Goal: Task Accomplishment & Management: Manage account settings

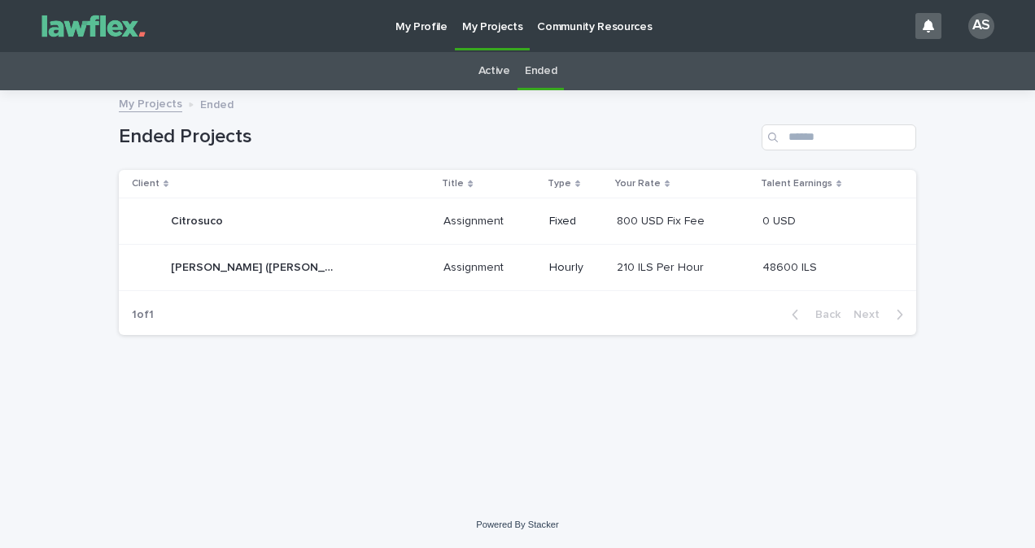
click at [494, 78] on link "Active" at bounding box center [494, 71] width 32 height 38
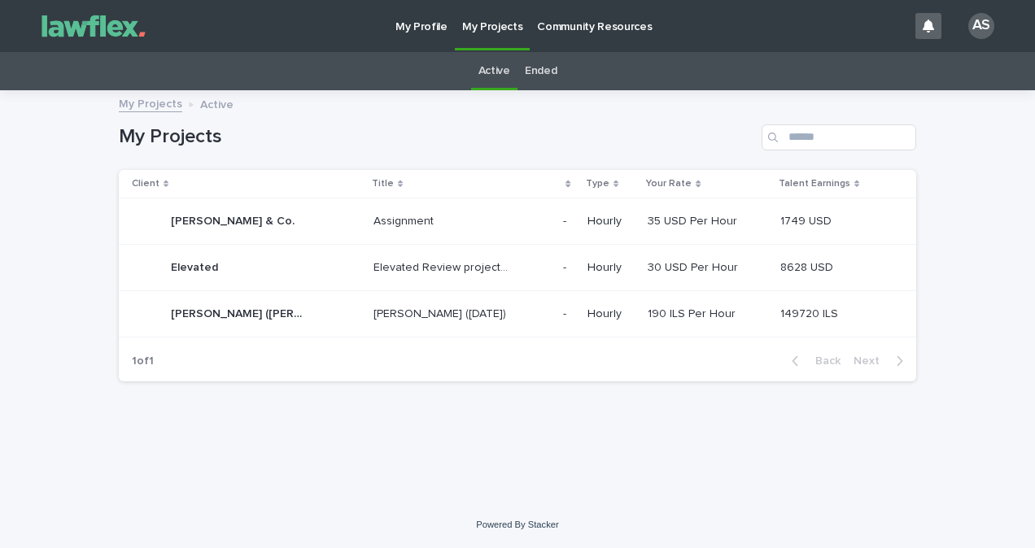
click at [494, 306] on div "[PERSON_NAME] ([DATE]) [PERSON_NAME] ([DATE])" at bounding box center [461, 314] width 177 height 27
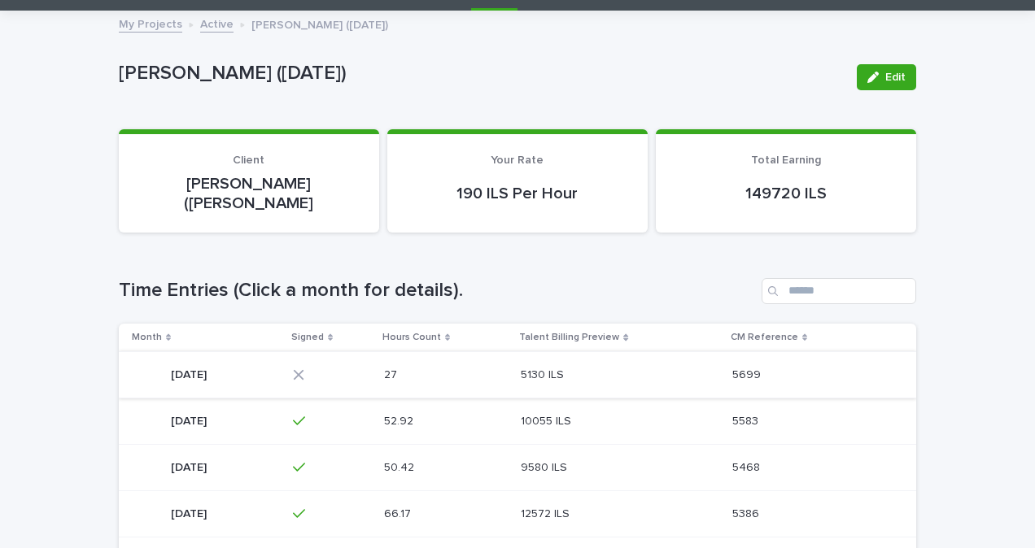
scroll to position [81, 0]
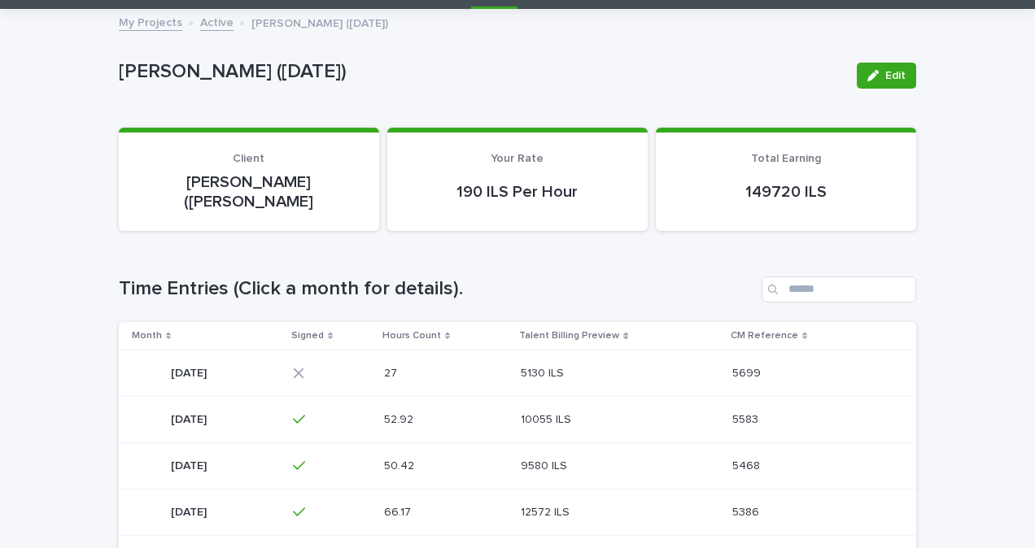
click at [561, 364] on p "5130 ILS" at bounding box center [544, 372] width 46 height 17
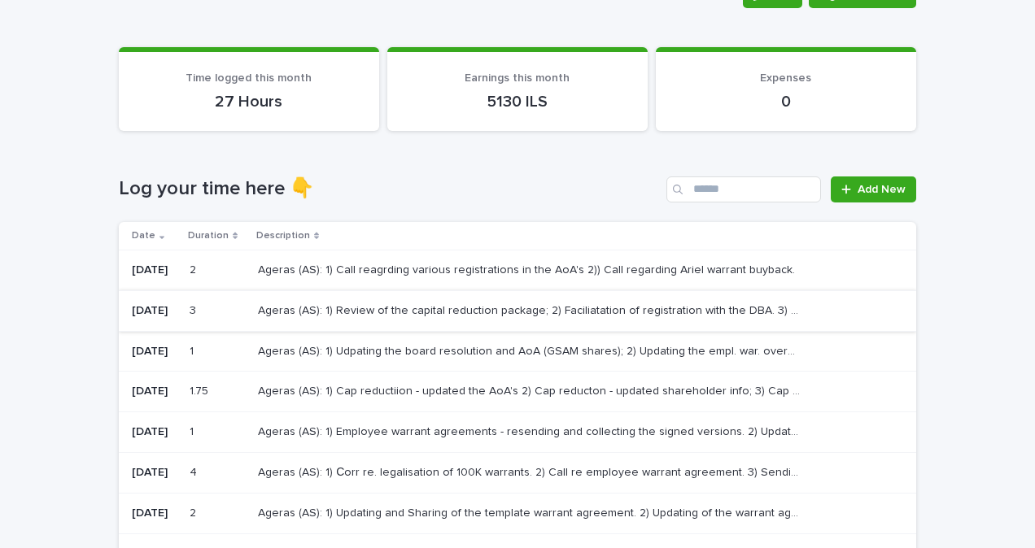
scroll to position [163, 0]
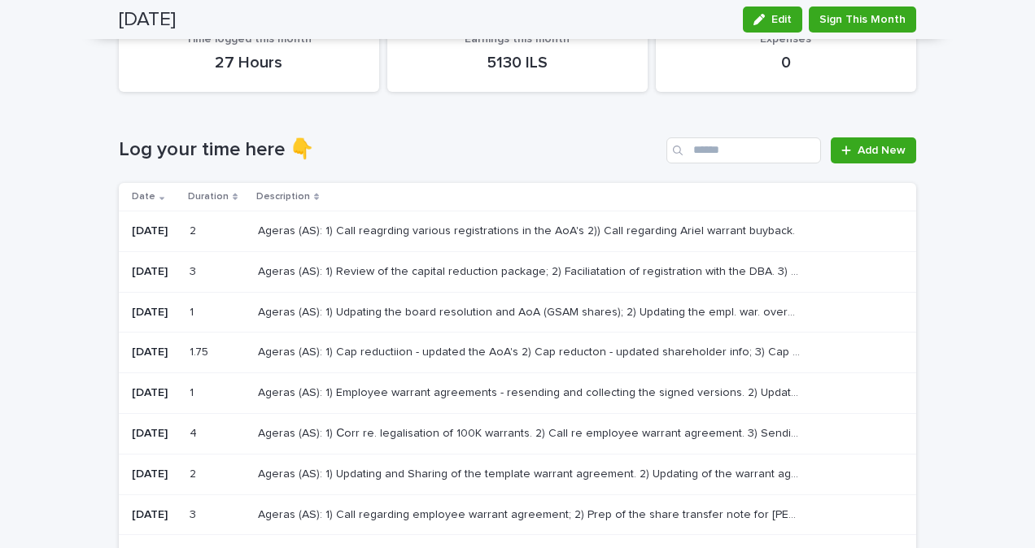
click at [565, 226] on p "Ageras (AS): 1) Call reagrding various registrations in the AoA's 2)) Call rega…" at bounding box center [528, 229] width 540 height 17
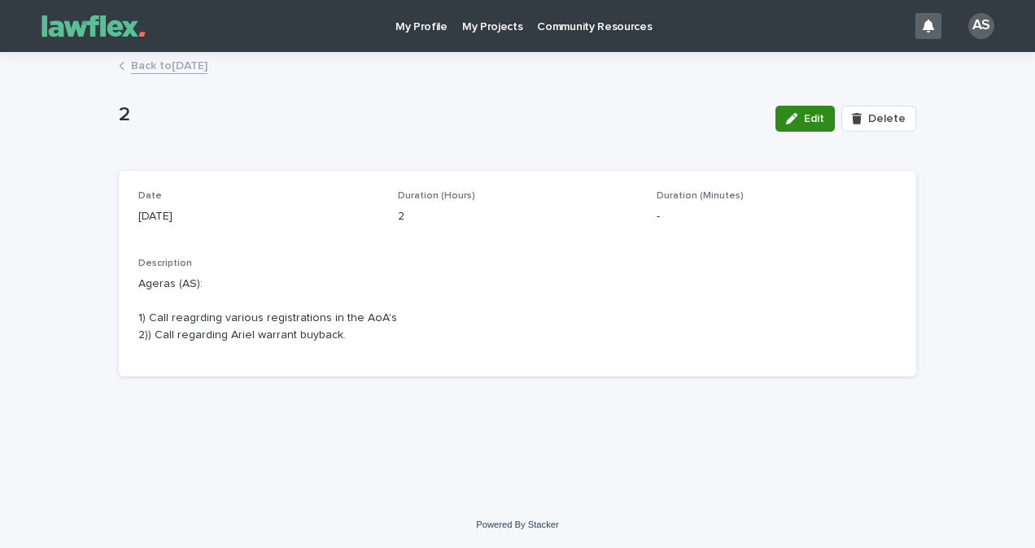
click at [823, 111] on button "Edit" at bounding box center [804, 119] width 59 height 26
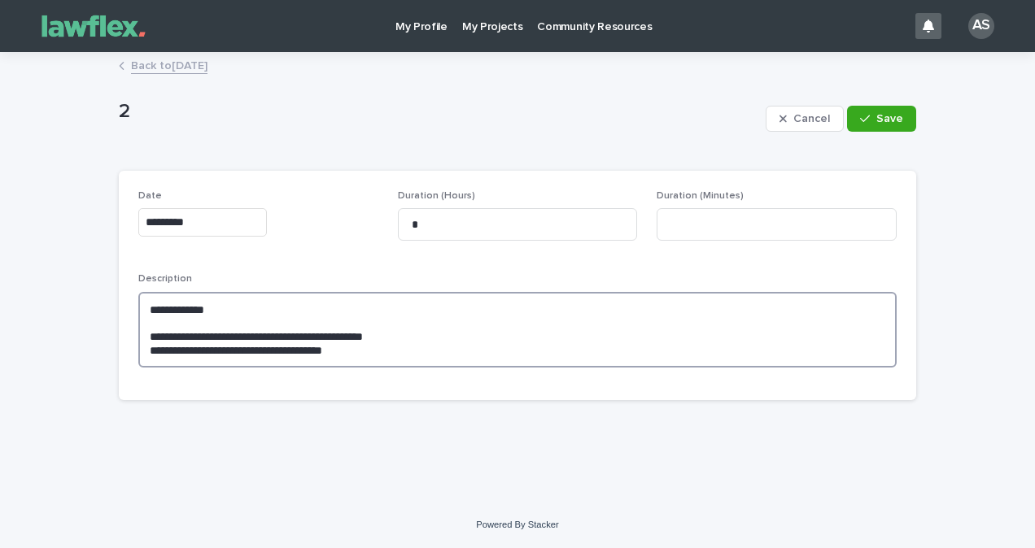
click at [456, 347] on textarea "**********" at bounding box center [517, 330] width 758 height 76
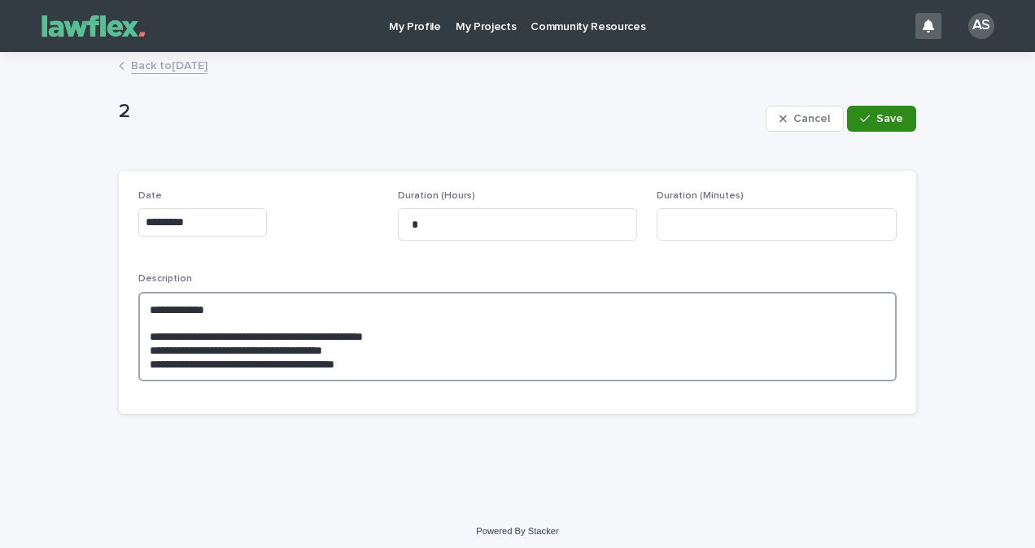
type textarea "**********"
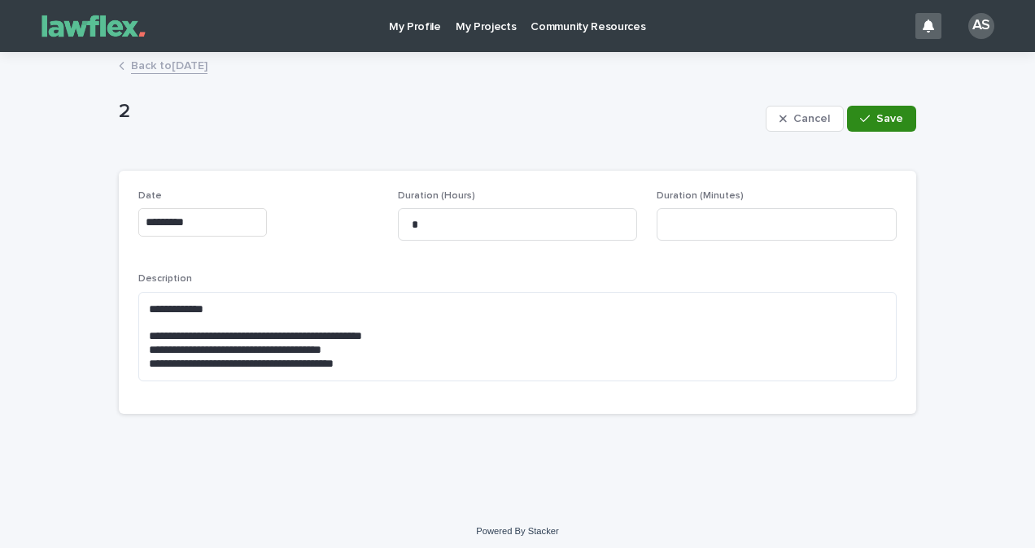
click at [906, 126] on button "Save" at bounding box center [881, 119] width 69 height 26
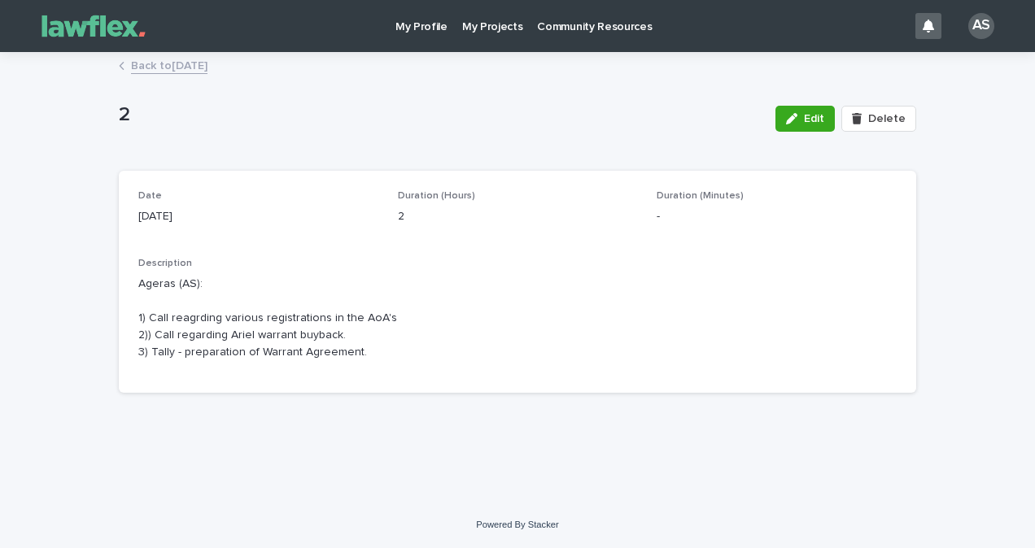
click at [194, 66] on link "Back to [DATE]" at bounding box center [169, 64] width 76 height 19
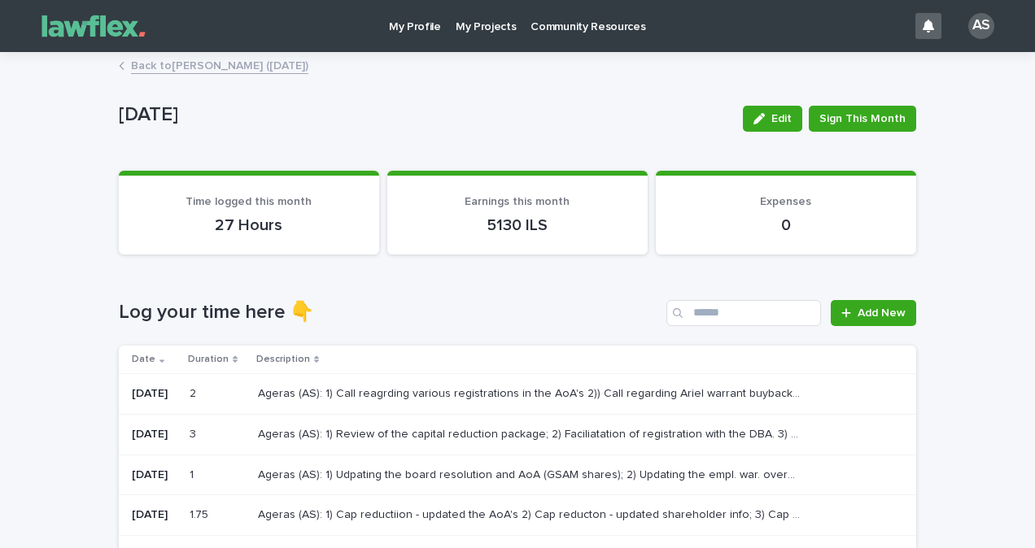
click at [479, 23] on p "My Projects" at bounding box center [486, 17] width 61 height 34
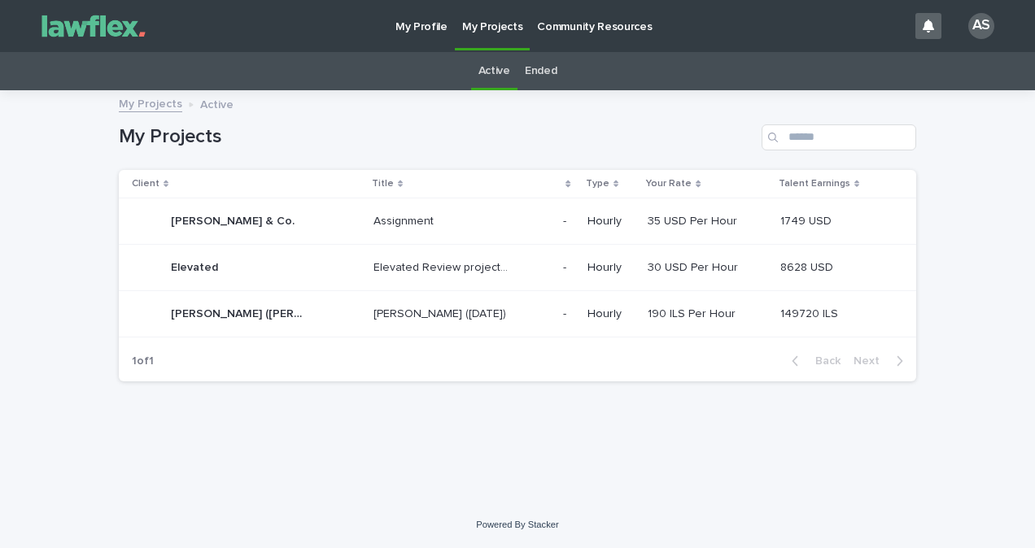
click at [549, 76] on link "Ended" at bounding box center [541, 71] width 32 height 38
